Goal: Navigation & Orientation: Find specific page/section

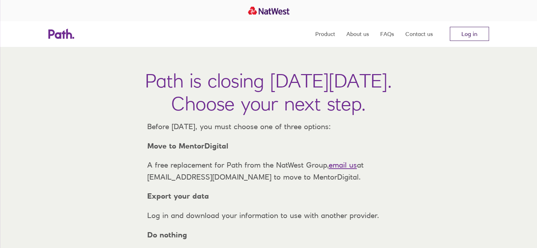
click at [471, 36] on link "Log in" at bounding box center [469, 34] width 39 height 14
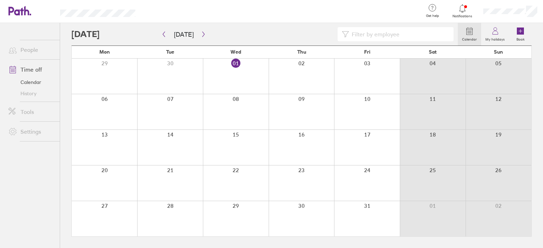
click at [27, 111] on link "Tools" at bounding box center [31, 112] width 57 height 14
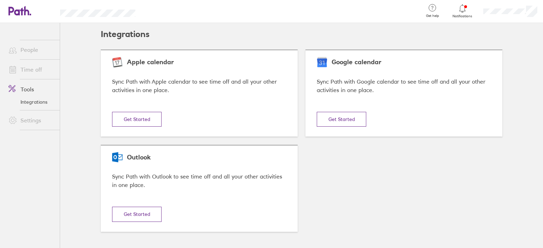
click at [35, 104] on link "Integrations" at bounding box center [31, 101] width 57 height 11
click at [458, 13] on link "Notifications" at bounding box center [462, 11] width 23 height 15
